Goal: Find specific page/section: Find specific page/section

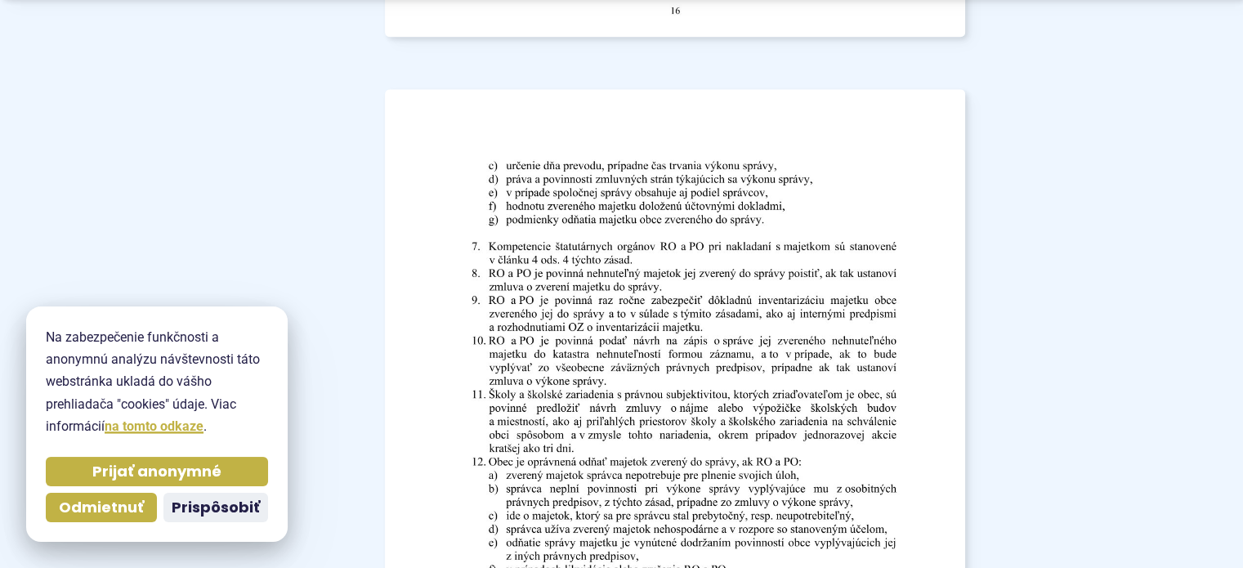
scroll to position [14679, 0]
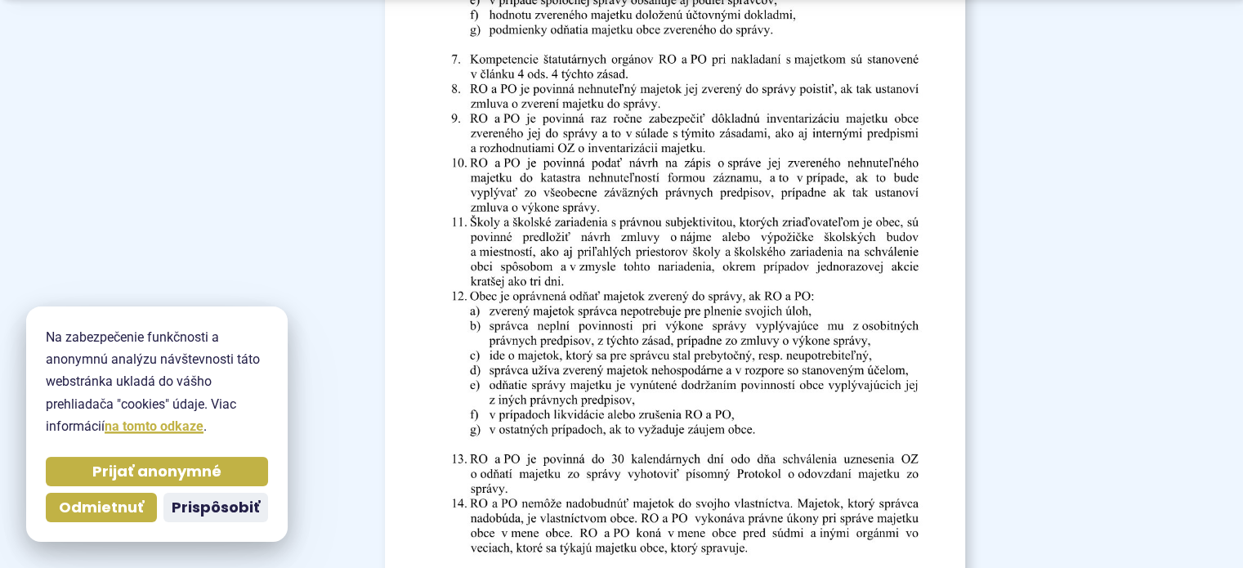
click at [824, 391] on img at bounding box center [674, 337] width 638 height 903
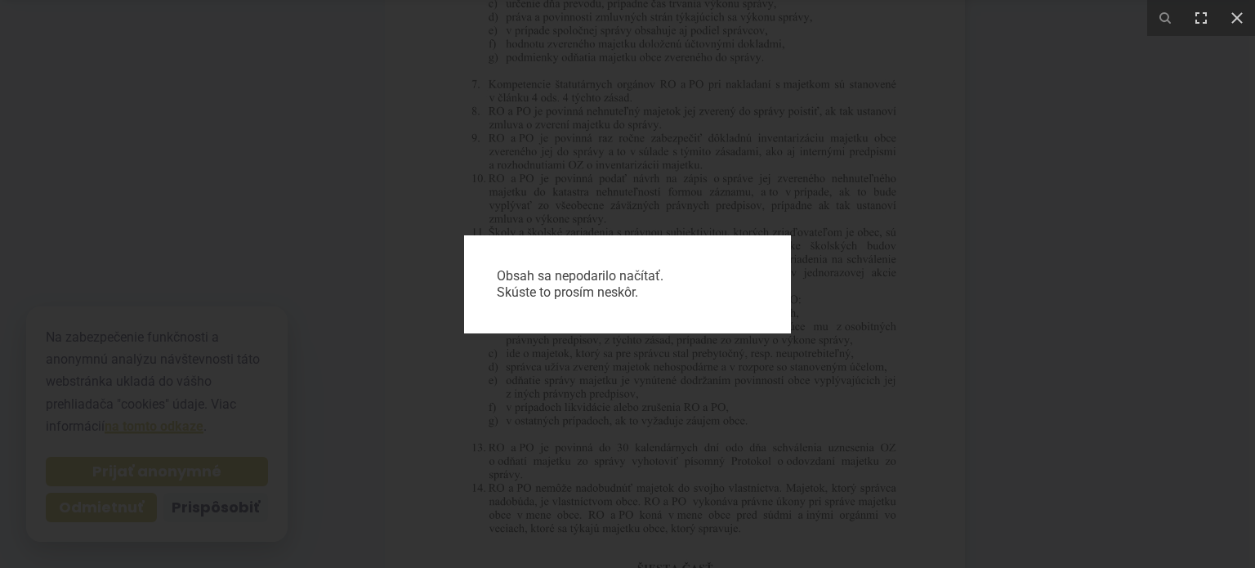
click at [845, 301] on div "Obsah sa nepodarilo načítať. Skúste to prosím neskôr." at bounding box center [627, 284] width 1255 height 568
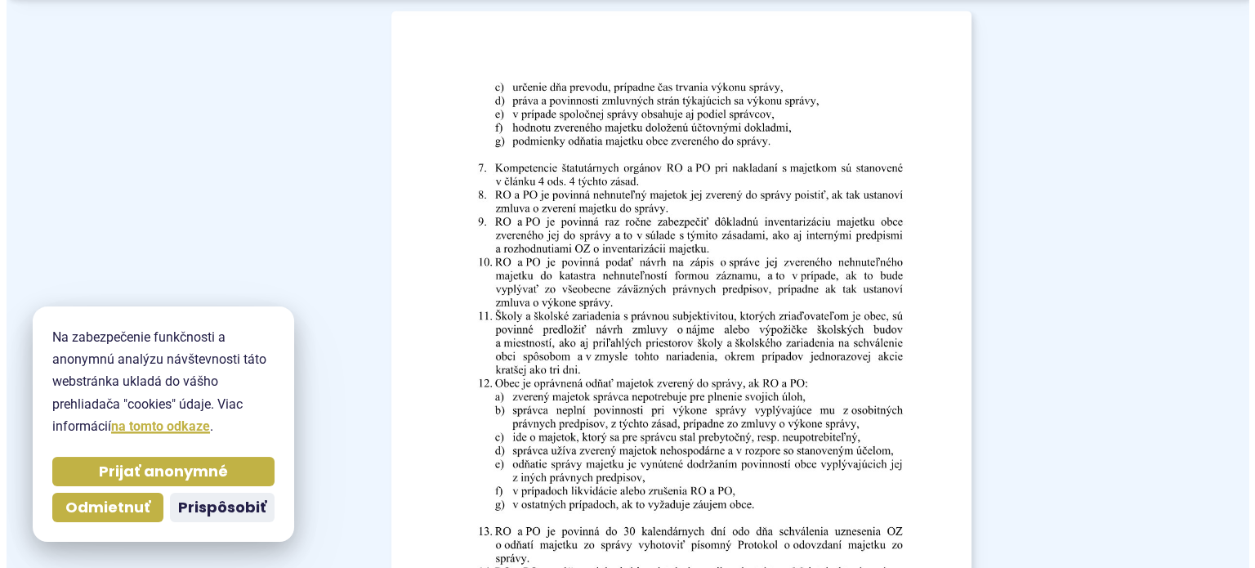
scroll to position [14597, 0]
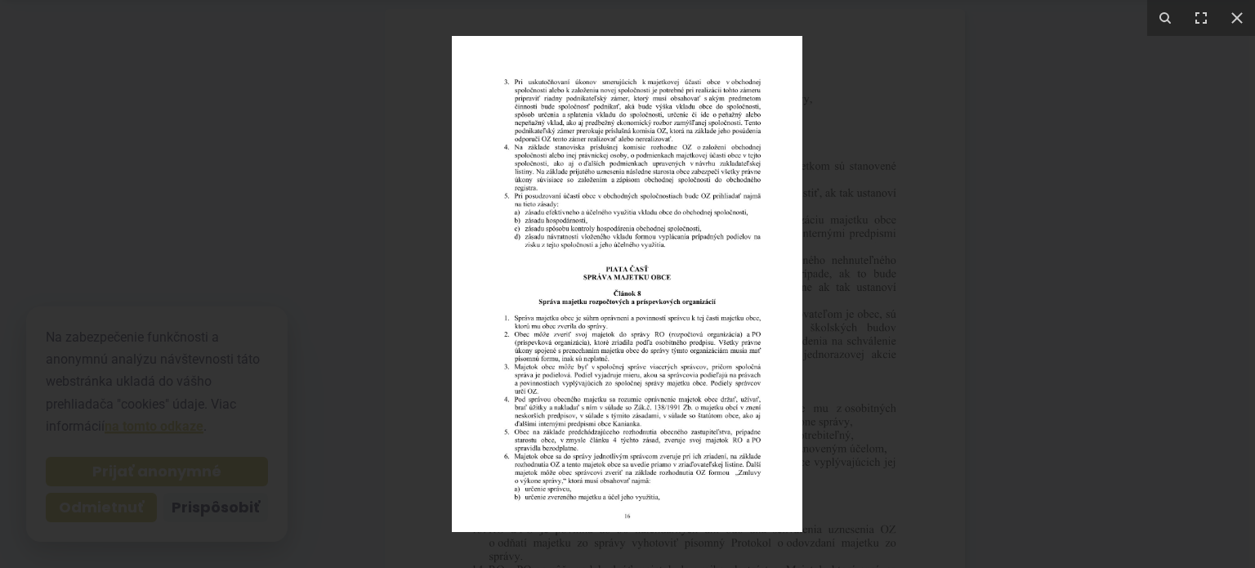
click at [748, 346] on img at bounding box center [627, 284] width 351 height 496
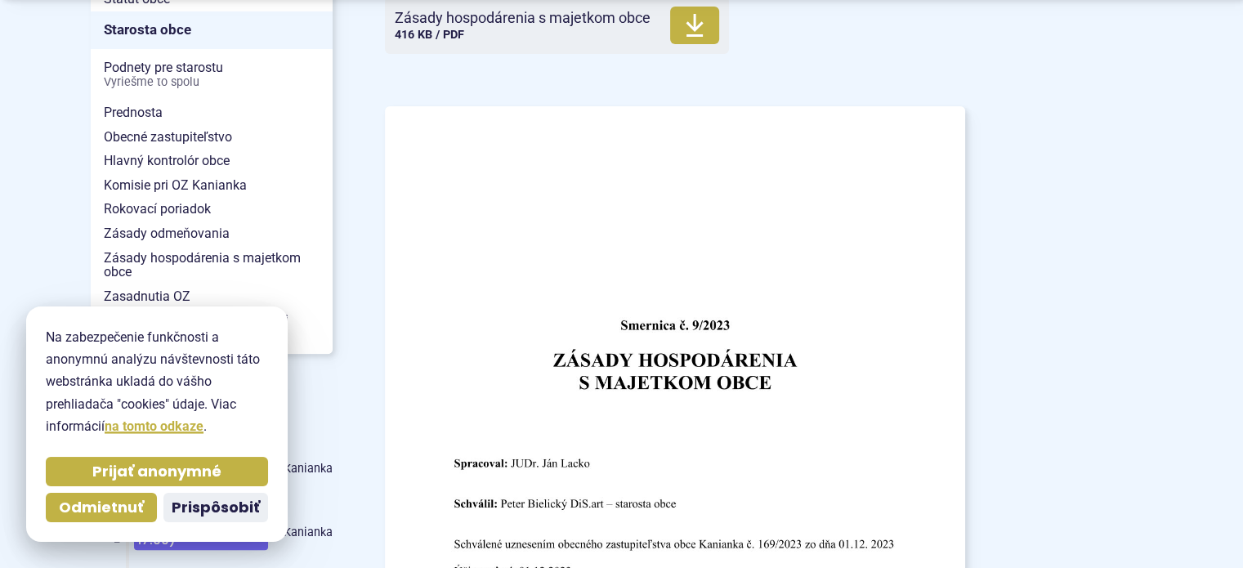
scroll to position [654, 0]
